Goal: Entertainment & Leisure: Consume media (video, audio)

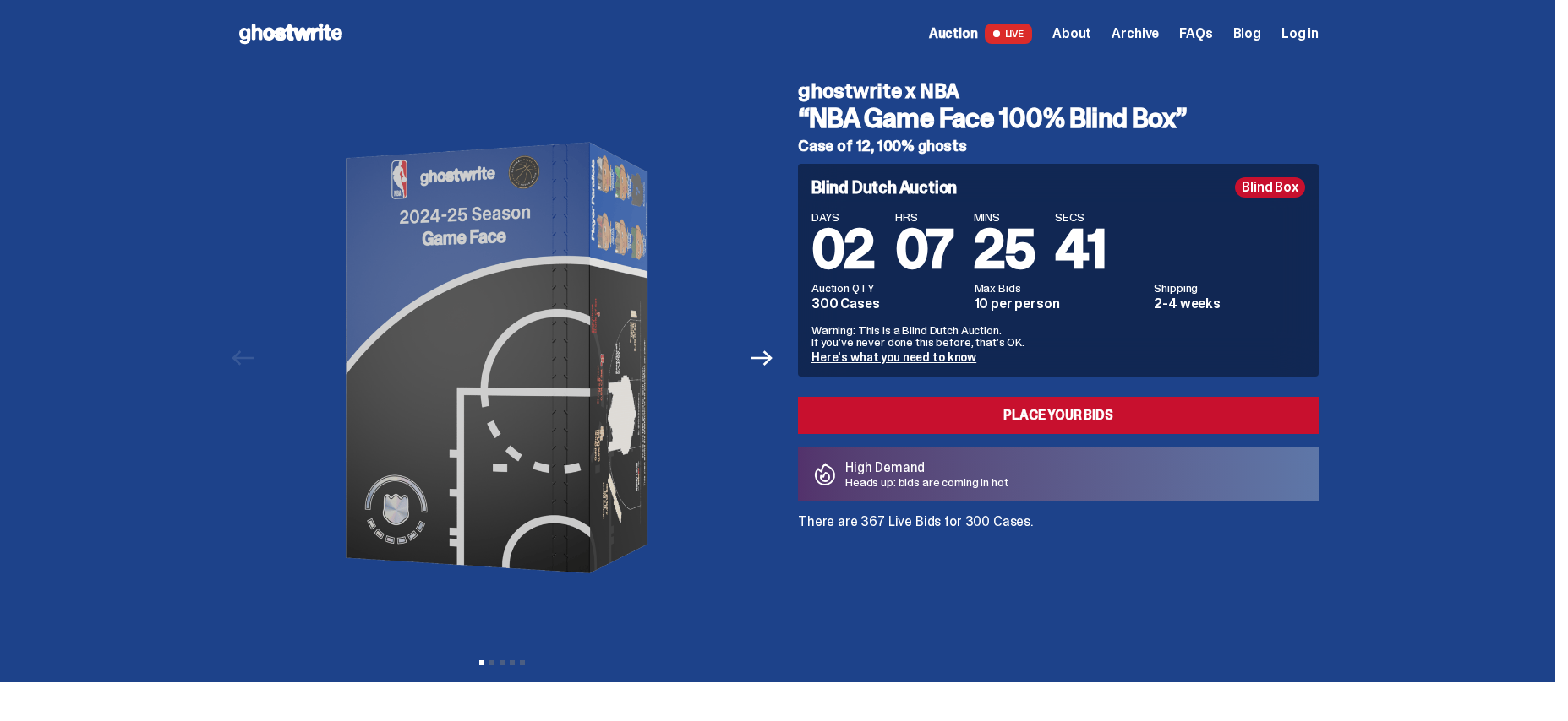
click at [878, 359] on link "Here's what you need to know" at bounding box center [893, 357] width 165 height 15
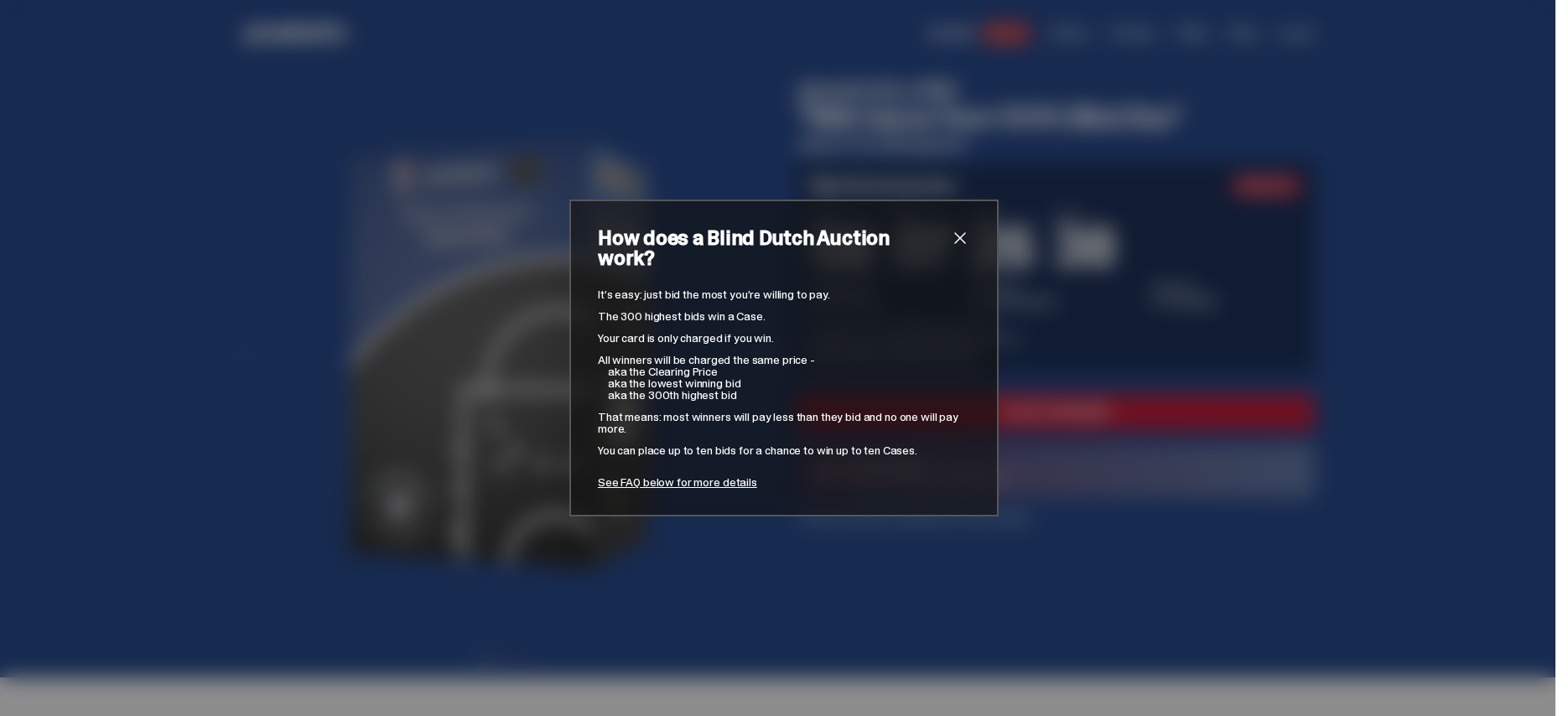
click at [956, 244] on span "close" at bounding box center [960, 238] width 20 height 20
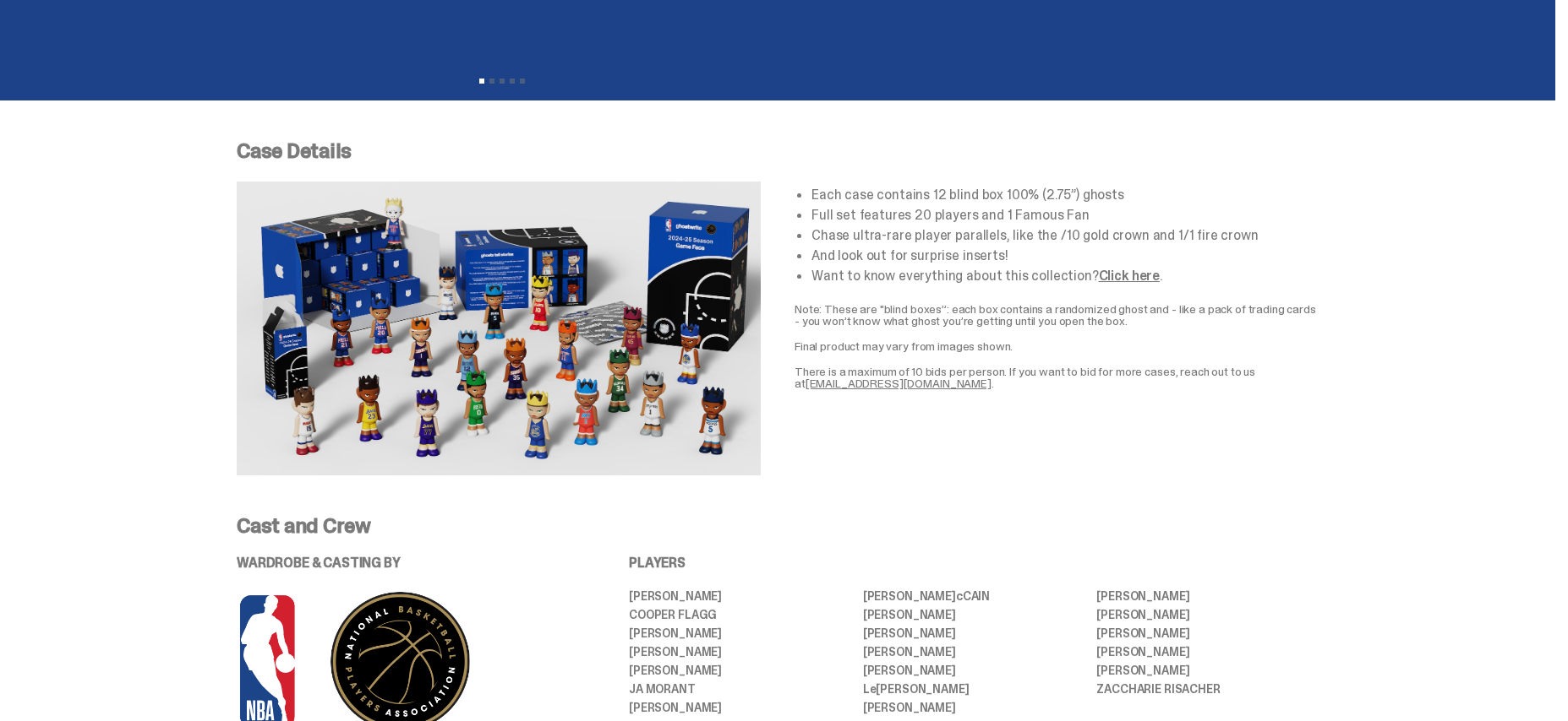
scroll to position [580, 0]
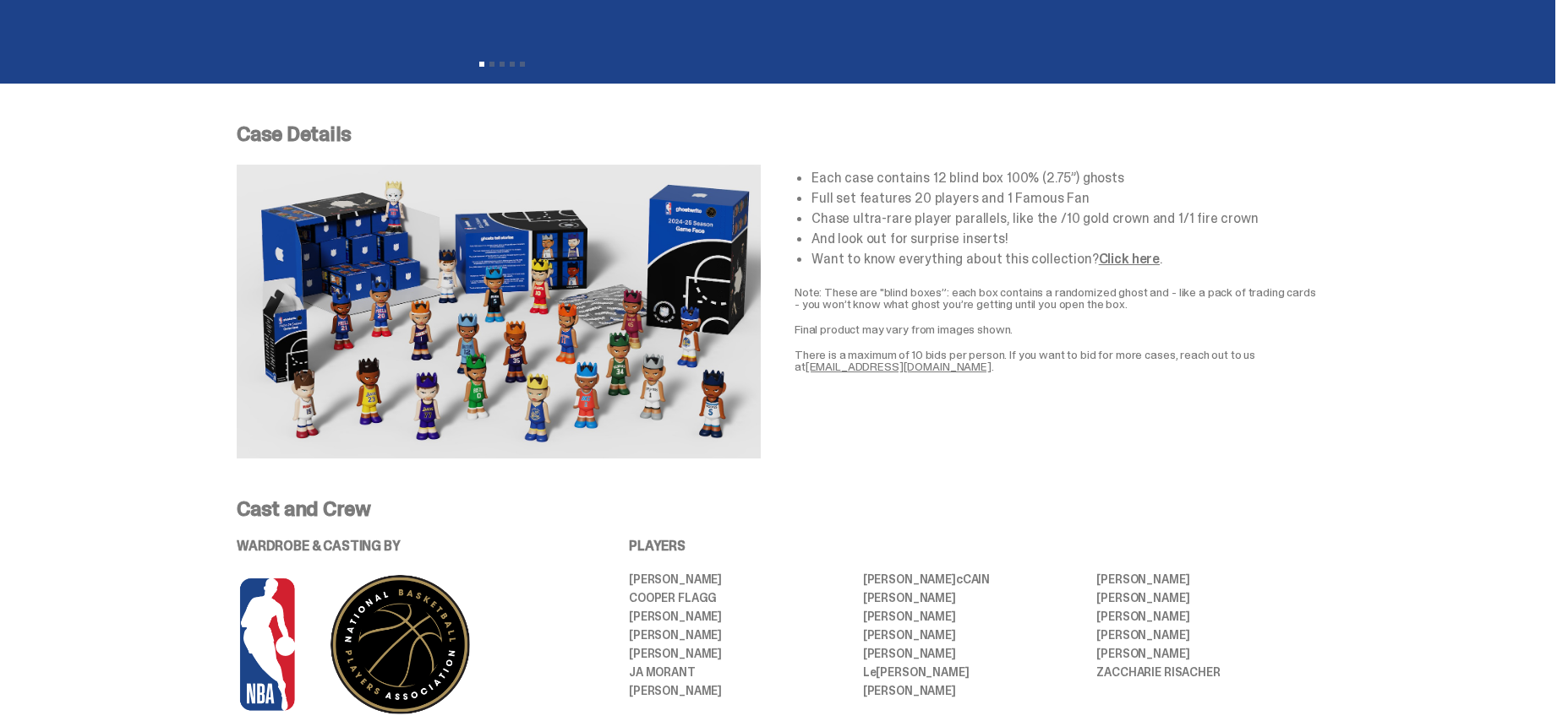
click at [498, 274] on img at bounding box center [498, 312] width 524 height 294
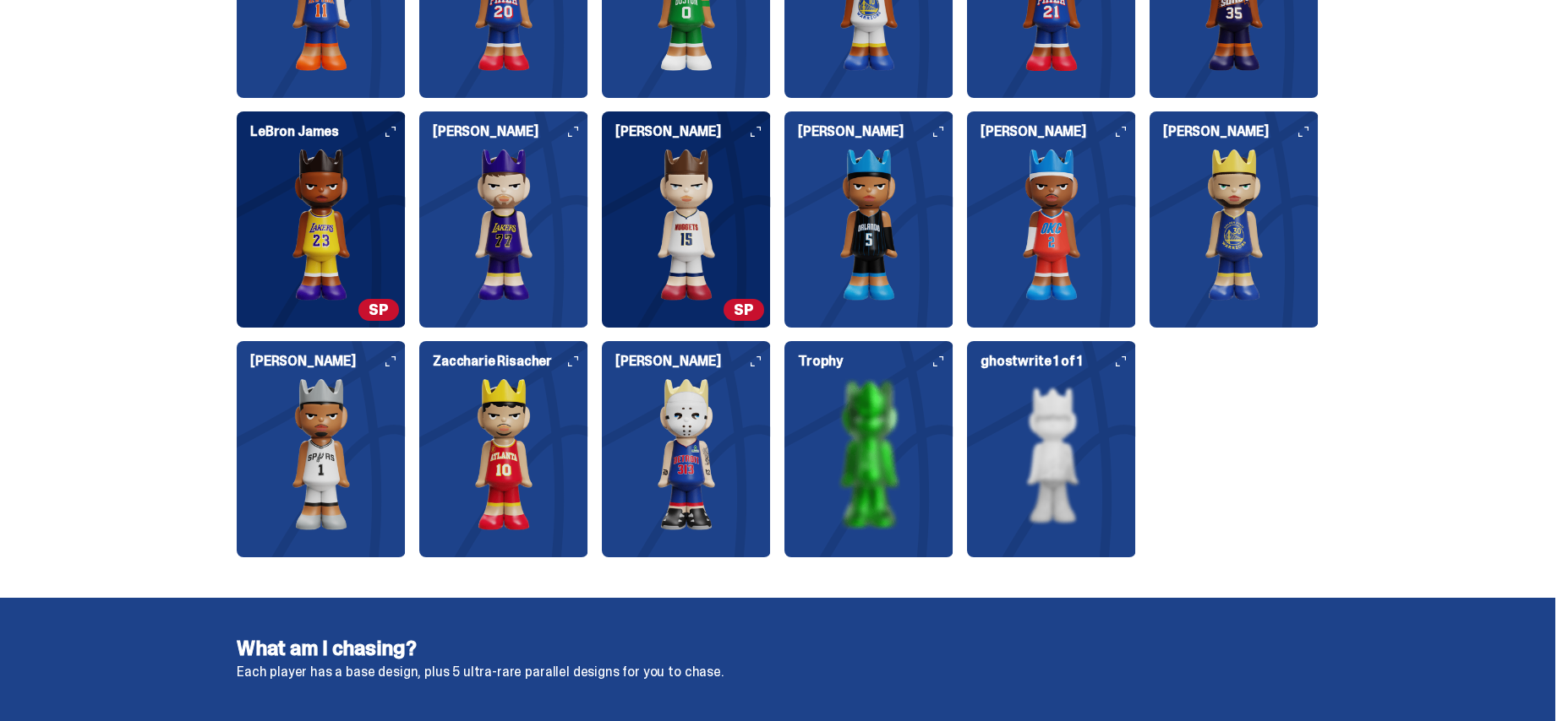
scroll to position [2208, 0]
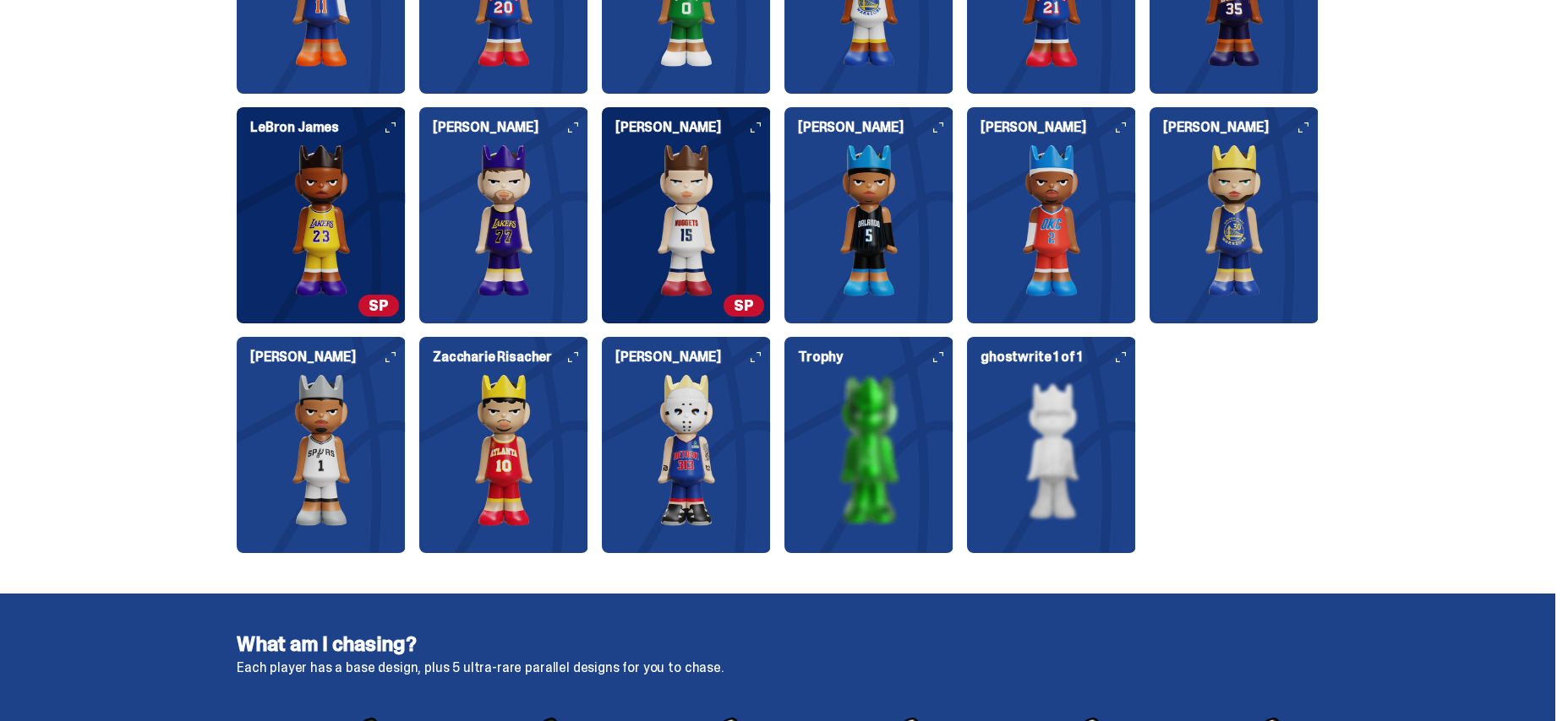
click at [765, 351] on h6 "[PERSON_NAME]" at bounding box center [693, 357] width 156 height 13
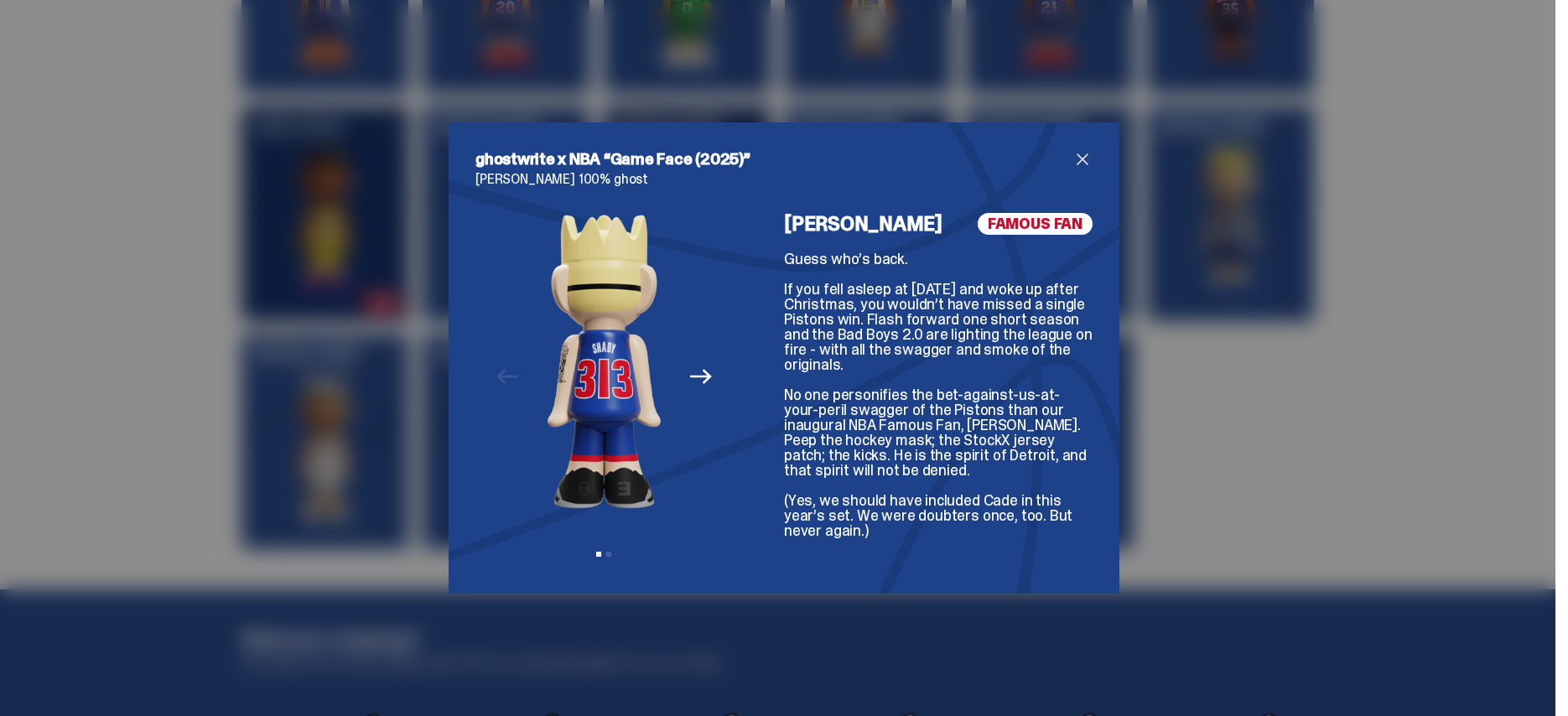
click at [703, 382] on icon "Next" at bounding box center [701, 377] width 22 height 22
click at [496, 372] on icon "Previous" at bounding box center [508, 377] width 22 height 22
click at [1080, 158] on span "close" at bounding box center [1083, 159] width 20 height 20
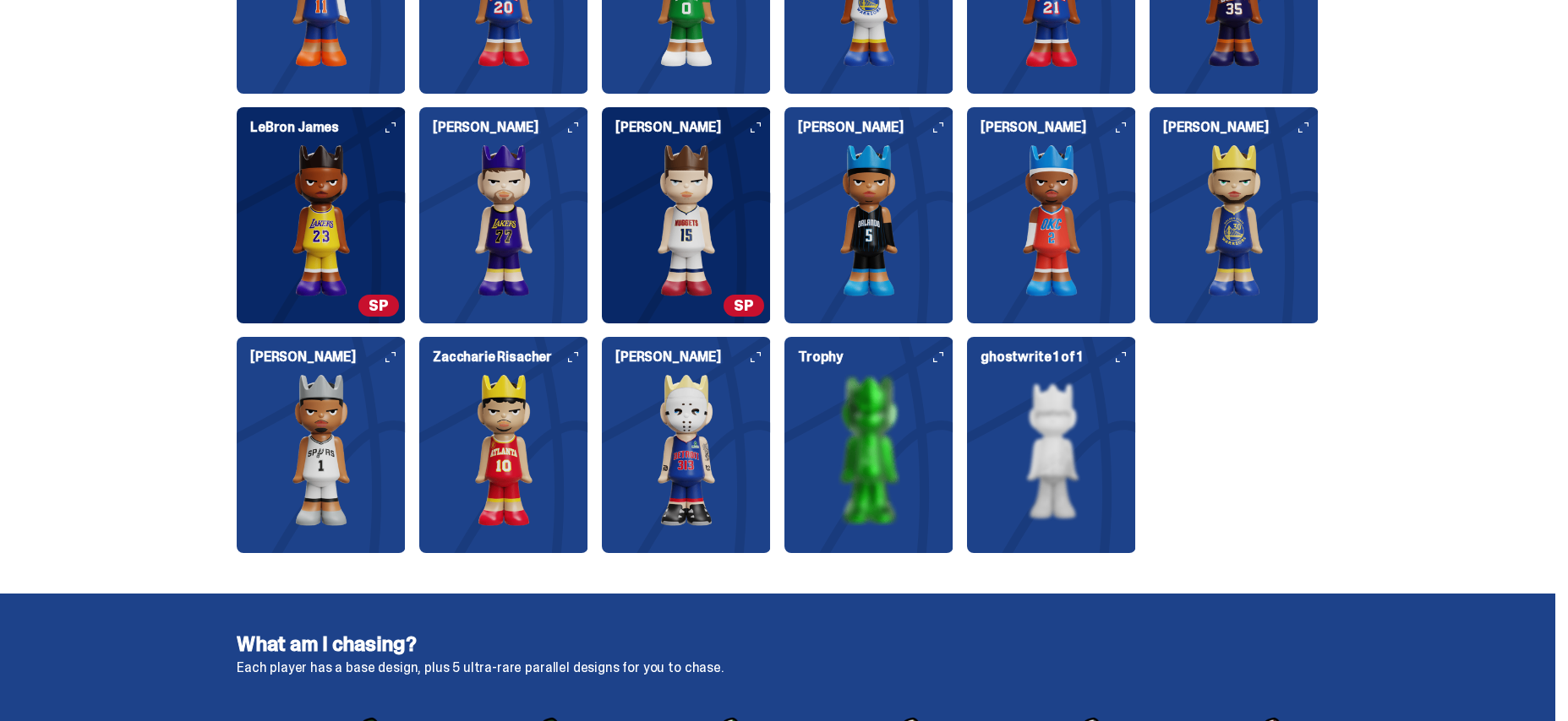
click at [761, 357] on icon at bounding box center [755, 357] width 10 height 10
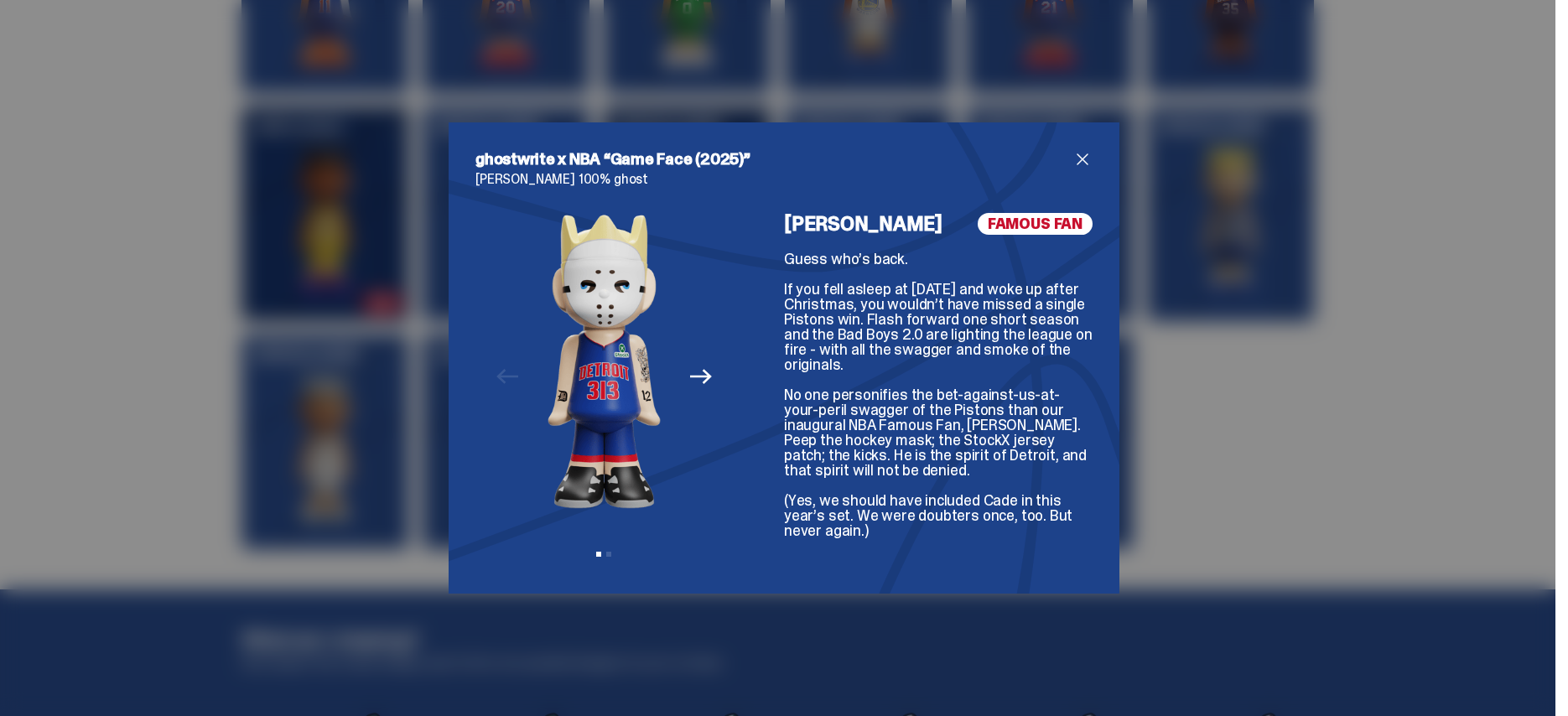
click at [697, 377] on icon "Next" at bounding box center [701, 377] width 22 height 22
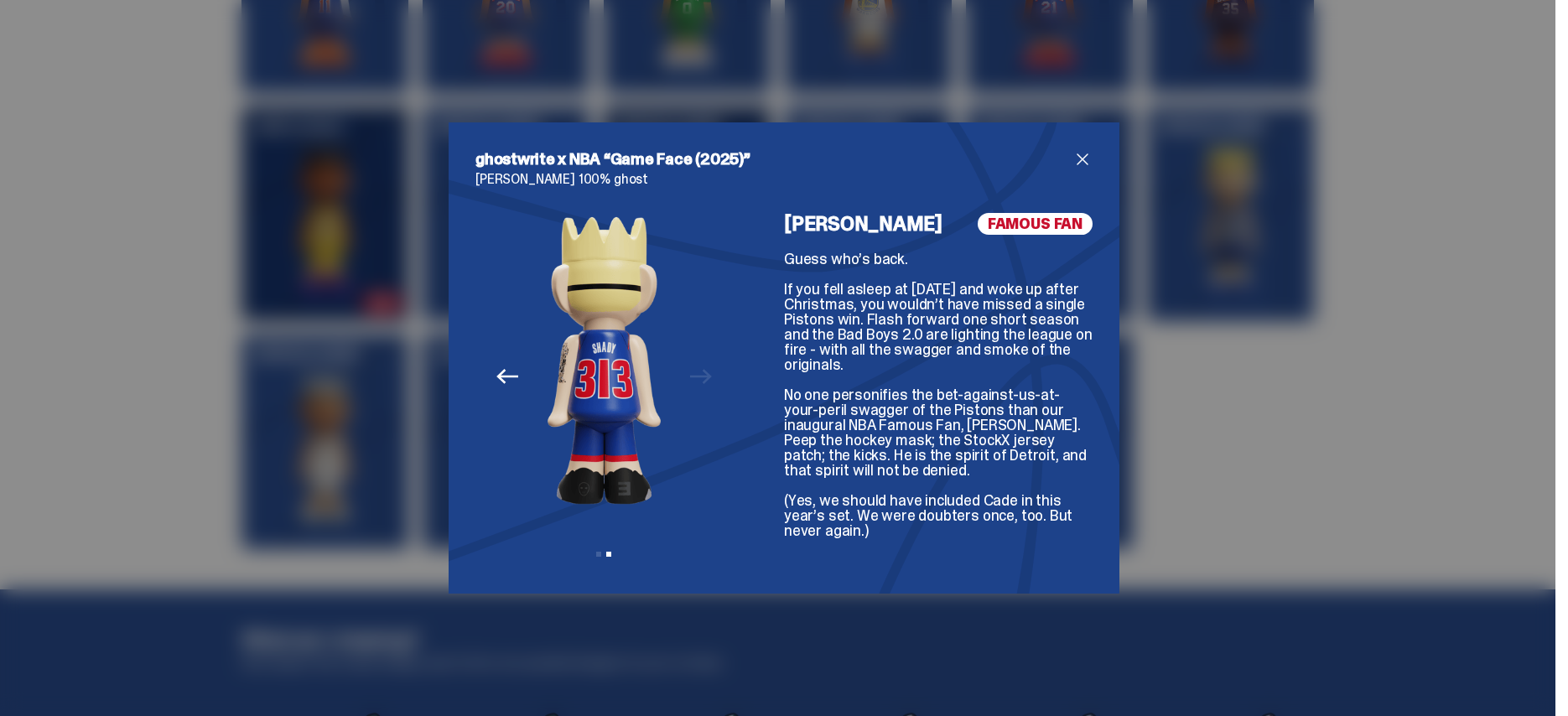
click at [1083, 158] on span "close" at bounding box center [1083, 159] width 20 height 20
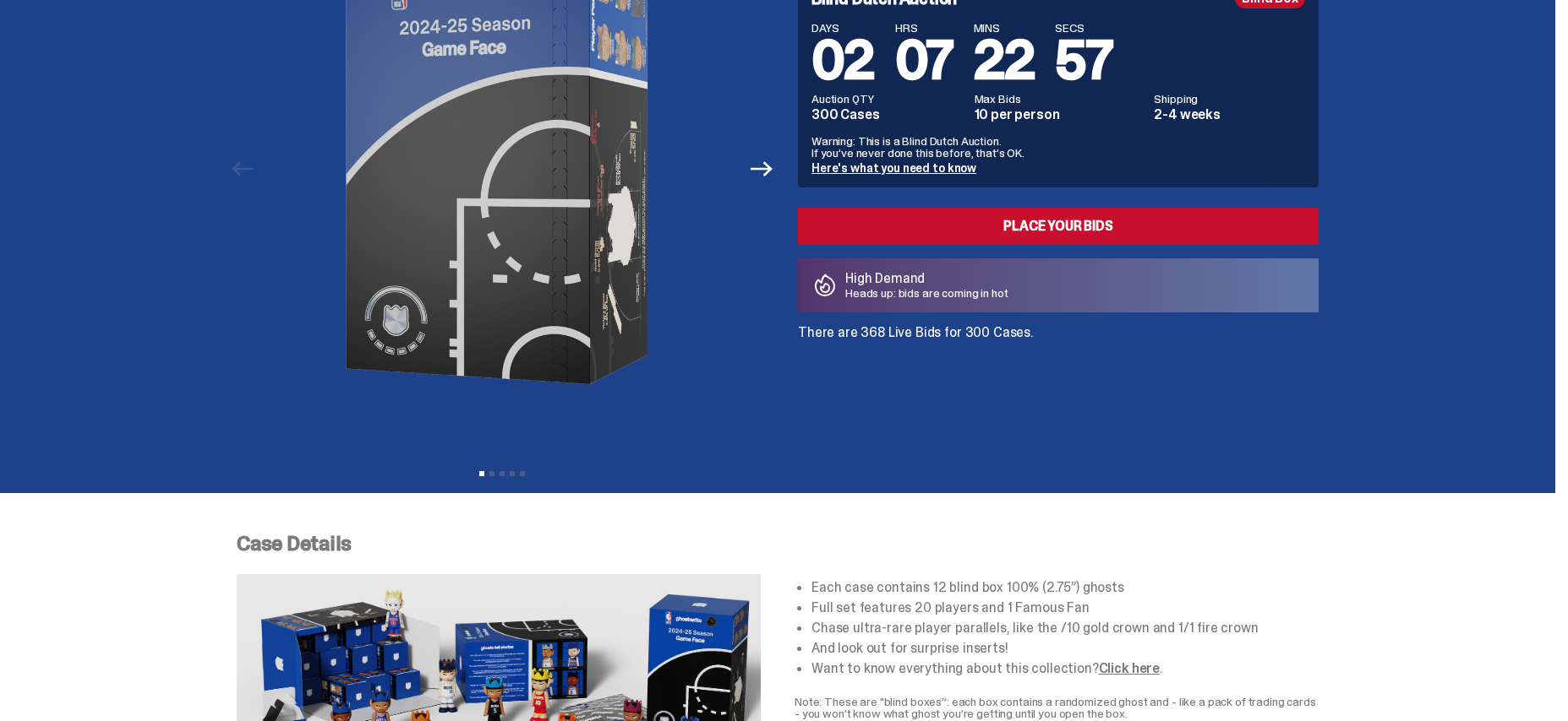
scroll to position [0, 0]
